Goal: Information Seeking & Learning: Check status

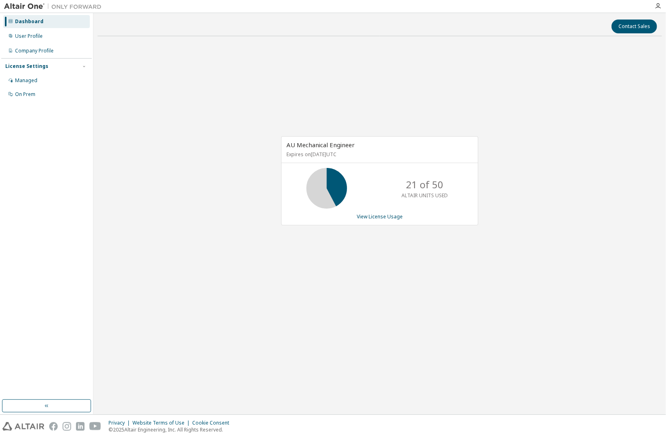
drag, startPoint x: 286, startPoint y: 153, endPoint x: 343, endPoint y: 153, distance: 56.9
click at [343, 153] on p "Expires on [DATE] UTC" at bounding box center [379, 154] width 185 height 7
click at [341, 153] on p "Expires on [DATE] UTC" at bounding box center [379, 154] width 185 height 7
click at [339, 154] on p "Expires on [DATE] UTC" at bounding box center [379, 154] width 185 height 7
drag, startPoint x: 339, startPoint y: 154, endPoint x: 264, endPoint y: 157, distance: 75.2
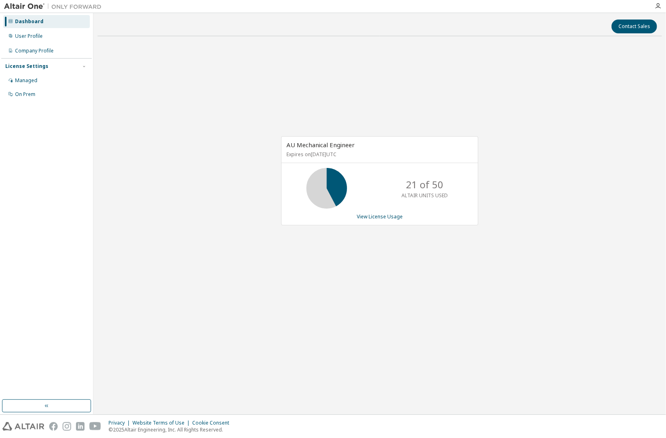
click at [264, 157] on div "AU Mechanical Engineer Expires on [DATE] UTC 21 of 50 ALTAIR UNITS USED View Li…" at bounding box center [380, 185] width 565 height 285
click at [263, 161] on div "AU Mechanical Engineer Expires on [DATE] UTC 21 of 50 ALTAIR UNITS USED View Li…" at bounding box center [380, 185] width 565 height 285
click at [369, 215] on link "View License Usage" at bounding box center [380, 216] width 46 height 7
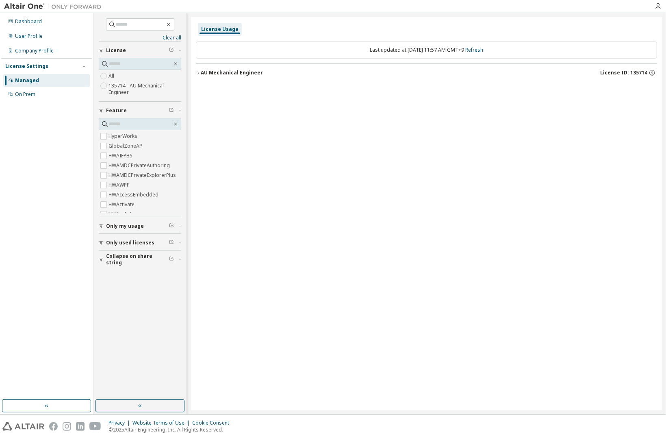
click at [209, 74] on div "AU Mechanical Engineer" at bounding box center [232, 73] width 62 height 7
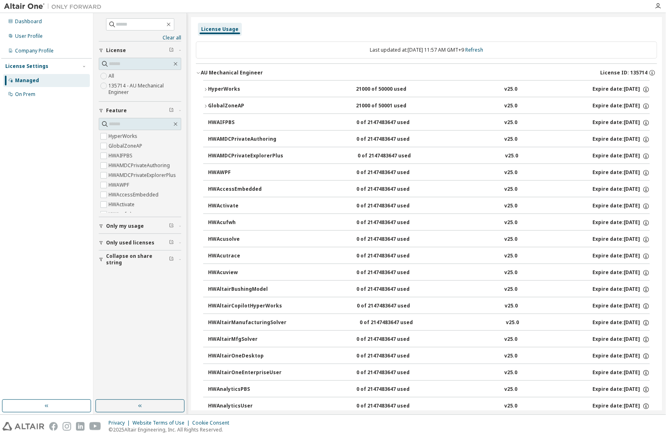
click at [208, 74] on div "AU Mechanical Engineer" at bounding box center [232, 73] width 62 height 7
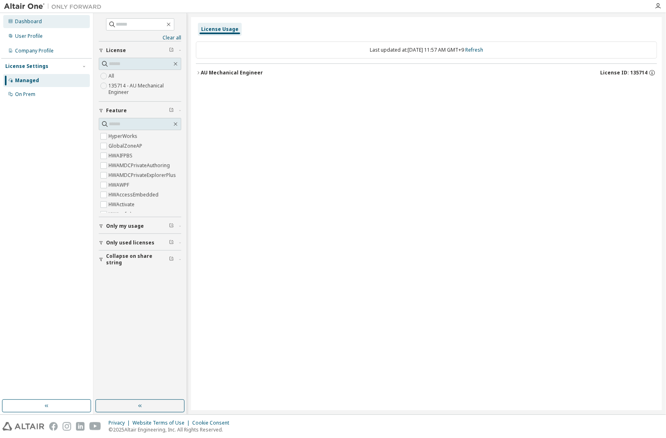
click at [43, 23] on div "Dashboard" at bounding box center [46, 21] width 87 height 13
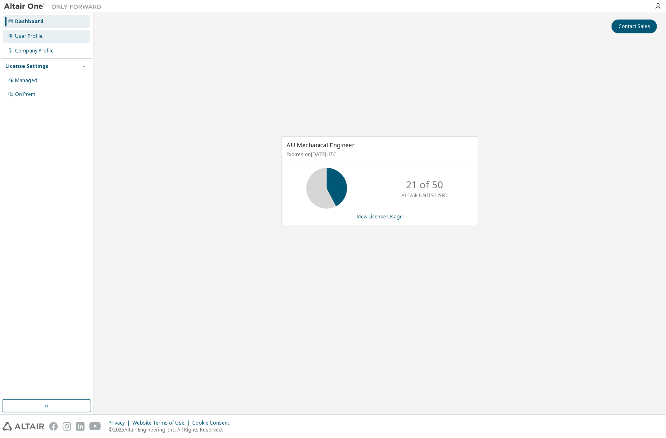
click at [43, 35] on div "User Profile" at bounding box center [46, 36] width 87 height 13
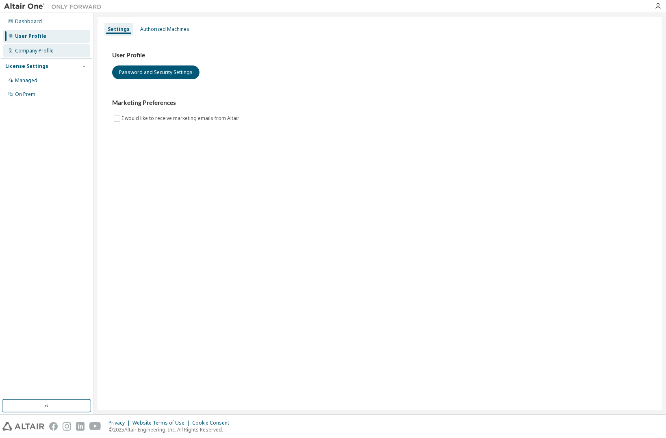
click at [39, 49] on div "Company Profile" at bounding box center [34, 51] width 39 height 7
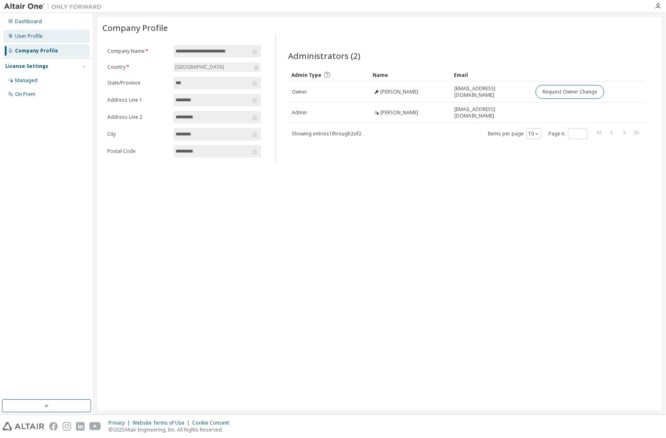
click at [38, 35] on div "User Profile" at bounding box center [29, 36] width 28 height 7
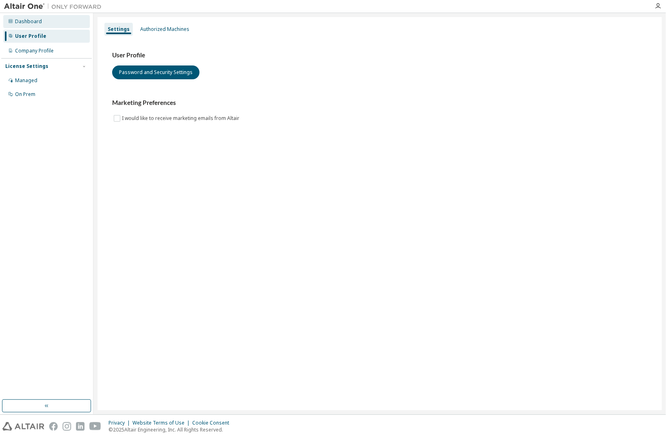
click at [38, 20] on div "Dashboard" at bounding box center [28, 21] width 27 height 7
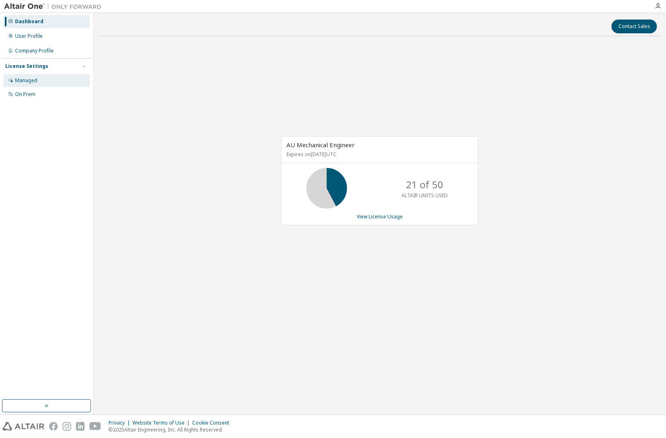
click at [35, 80] on div "Managed" at bounding box center [26, 80] width 22 height 7
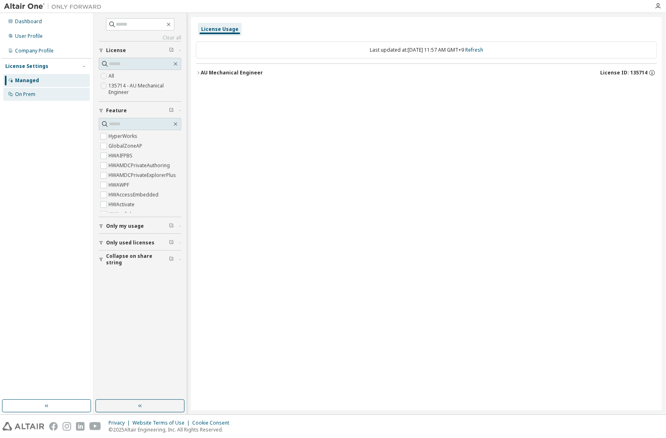
click at [33, 99] on div "On Prem" at bounding box center [46, 94] width 87 height 13
